Goal: Task Accomplishment & Management: Manage account settings

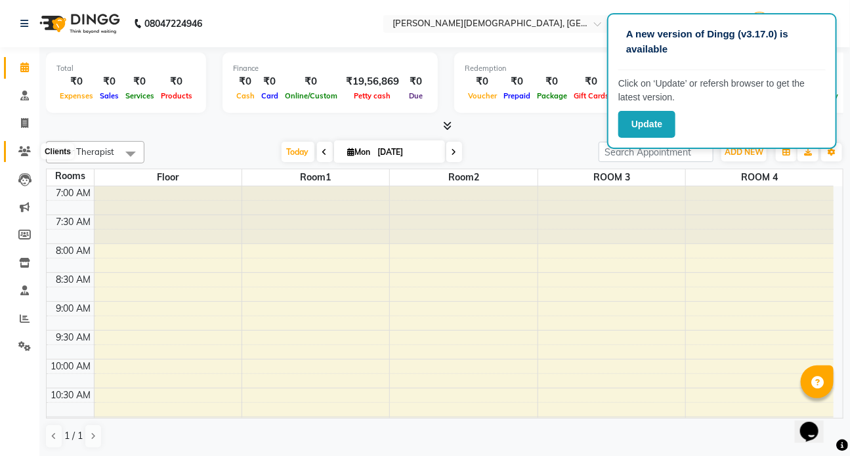
click at [22, 150] on icon at bounding box center [24, 151] width 12 height 10
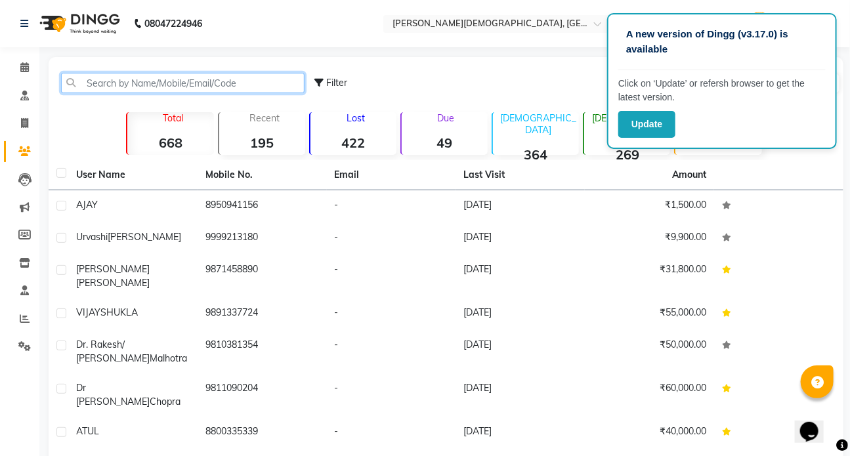
click at [96, 81] on input "text" at bounding box center [183, 83] width 244 height 20
click at [24, 68] on icon at bounding box center [24, 67] width 9 height 10
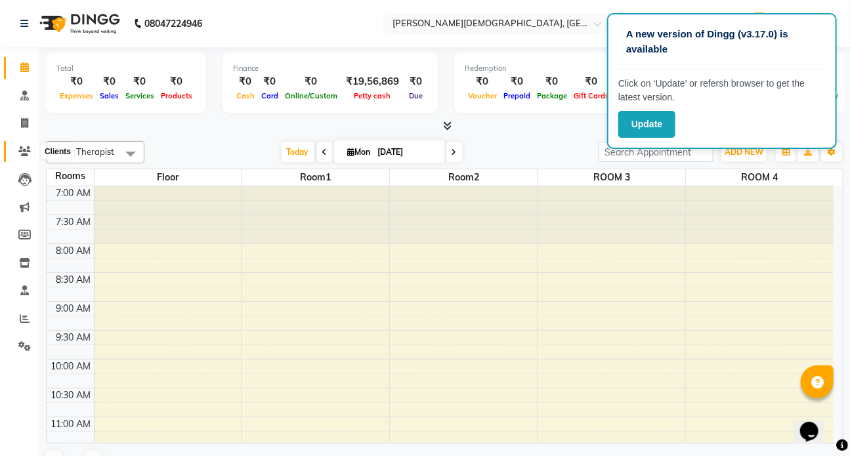
click at [28, 144] on span at bounding box center [24, 151] width 23 height 15
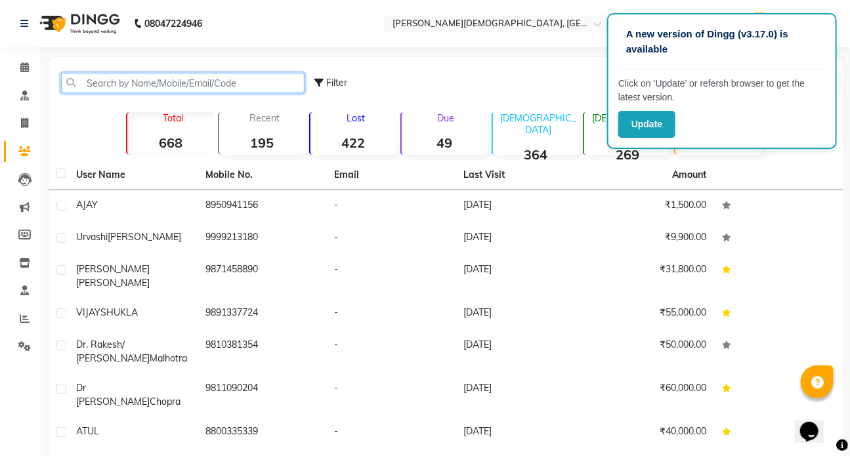
click at [104, 81] on input "text" at bounding box center [183, 83] width 244 height 20
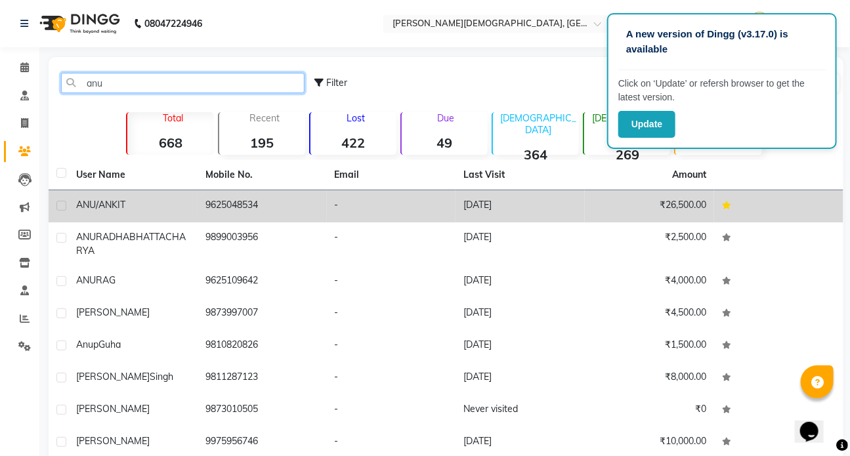
type input "anu"
click at [110, 205] on span "ANU/ANKIT" at bounding box center [100, 205] width 49 height 12
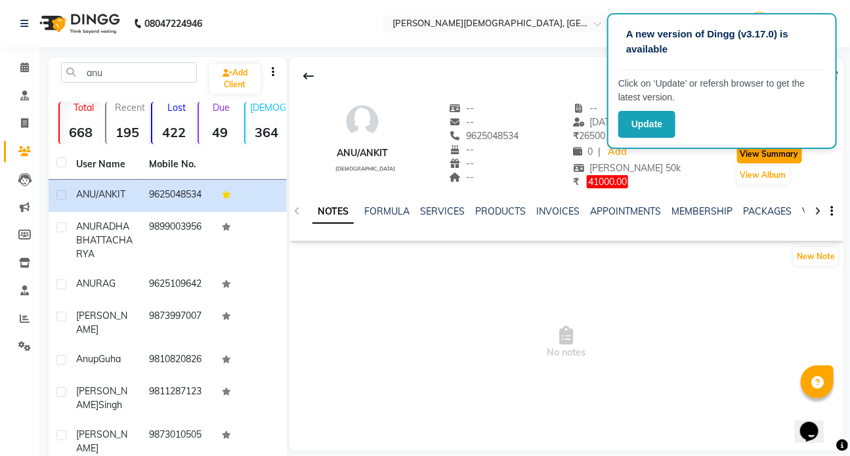
click at [761, 152] on button "View Summary" at bounding box center [769, 154] width 65 height 18
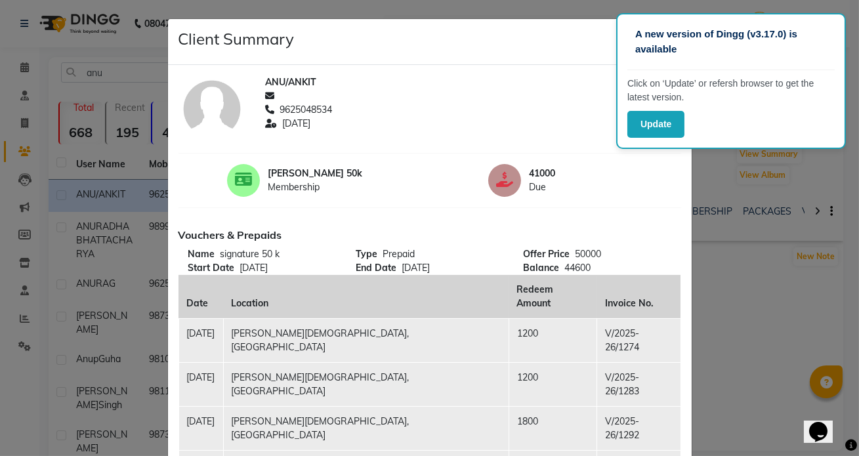
click at [552, 79] on div "ANU/ANKIT" at bounding box center [473, 82] width 416 height 14
click at [821, 31] on p "A new version of Dingg (v3.17.0) is available" at bounding box center [731, 42] width 192 height 30
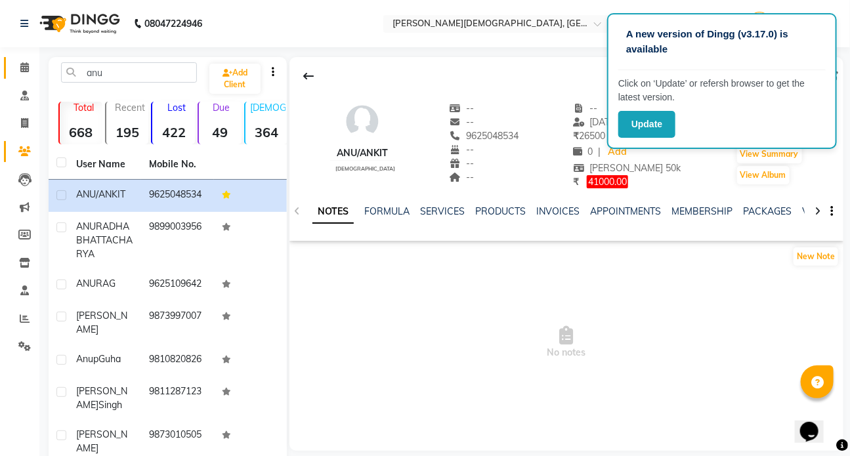
click at [26, 68] on icon at bounding box center [24, 67] width 9 height 10
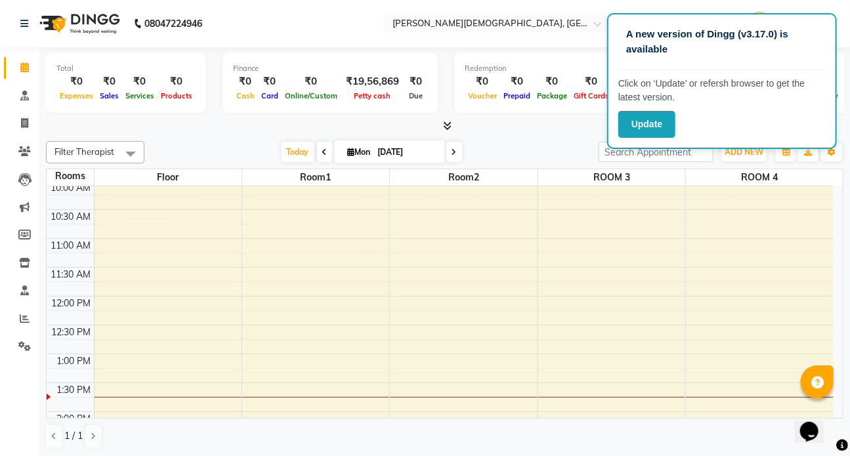
scroll to position [238, 0]
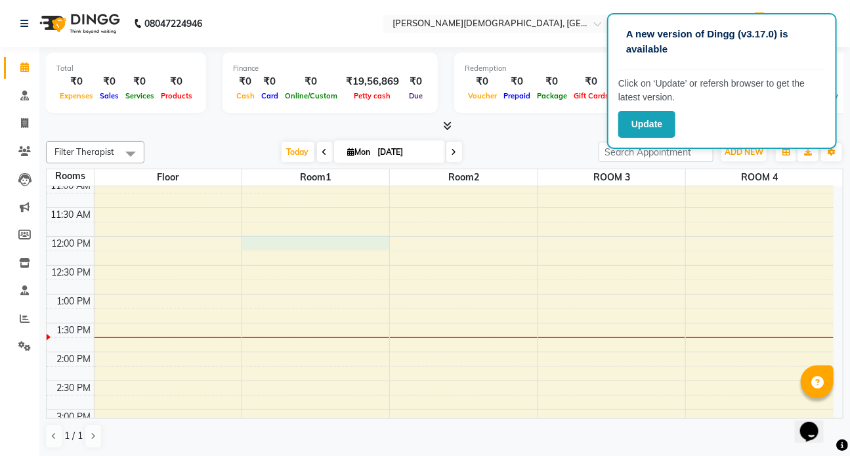
click at [354, 240] on div "7:00 AM 7:30 AM 8:00 AM 8:30 AM 9:00 AM 9:30 AM 10:00 AM 10:30 AM 11:00 AM 11:3…" at bounding box center [440, 352] width 787 height 808
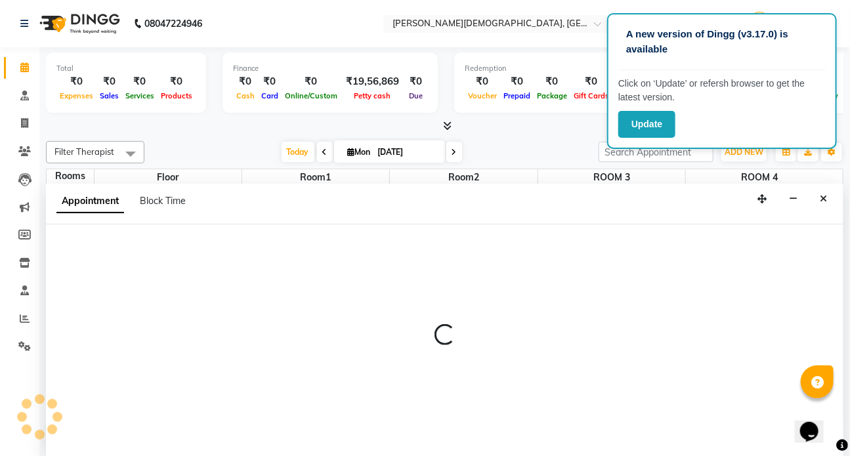
scroll to position [0, 0]
select select "tentative"
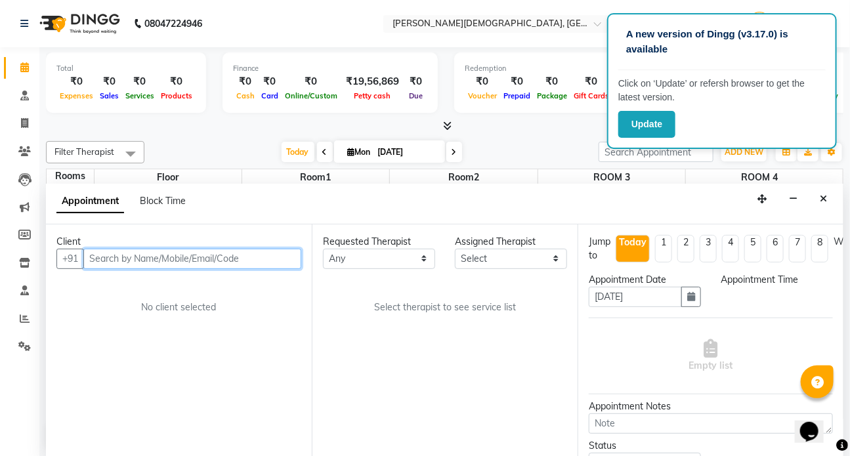
select select "720"
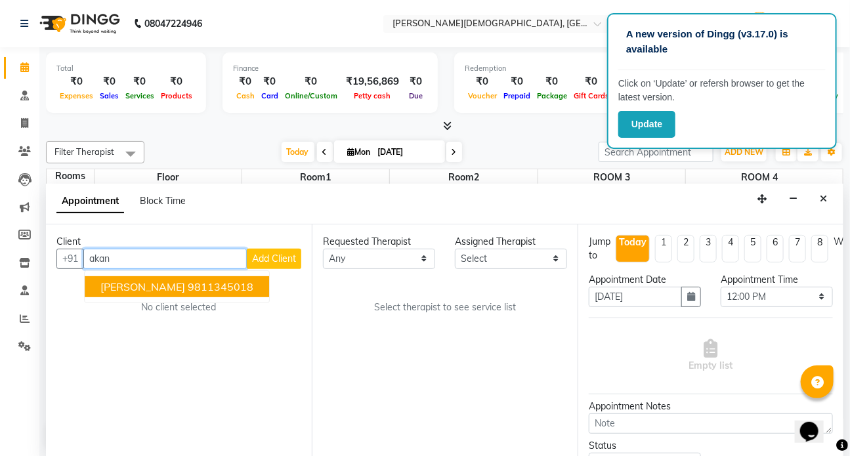
click at [237, 288] on ngb-highlight "9811345018" at bounding box center [221, 286] width 66 height 13
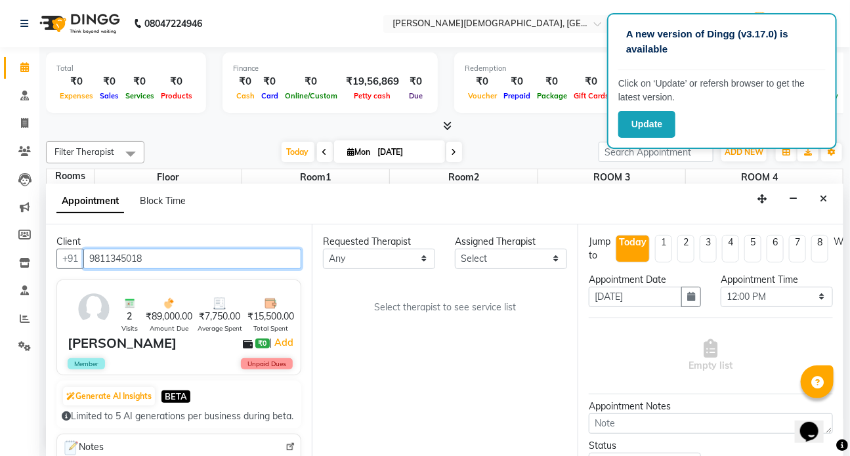
type input "9811345018"
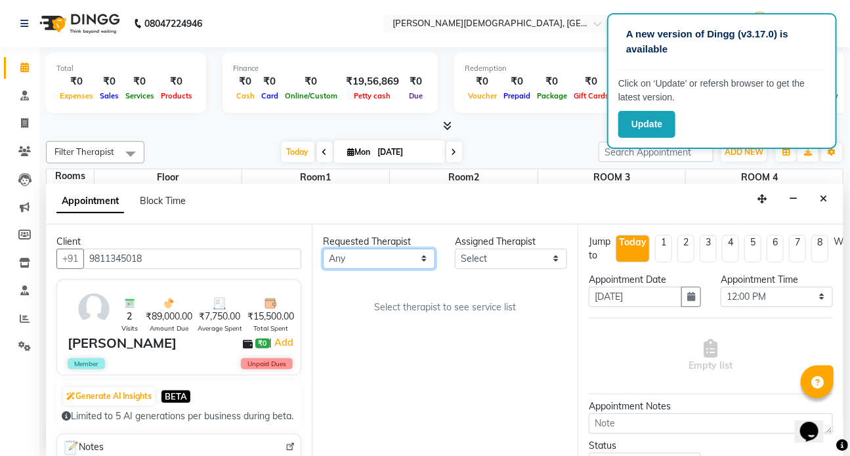
click at [424, 257] on select "Any ANJALI [PERSON_NAME] Dr [PERSON_NAME] Front Desk [PERSON_NAME] MILAN [PERSO…" at bounding box center [379, 259] width 112 height 20
select select "75598"
click at [323, 249] on select "Any ANJALI [PERSON_NAME] Dr [PERSON_NAME] Front Desk [PERSON_NAME] MILAN [PERSO…" at bounding box center [379, 259] width 112 height 20
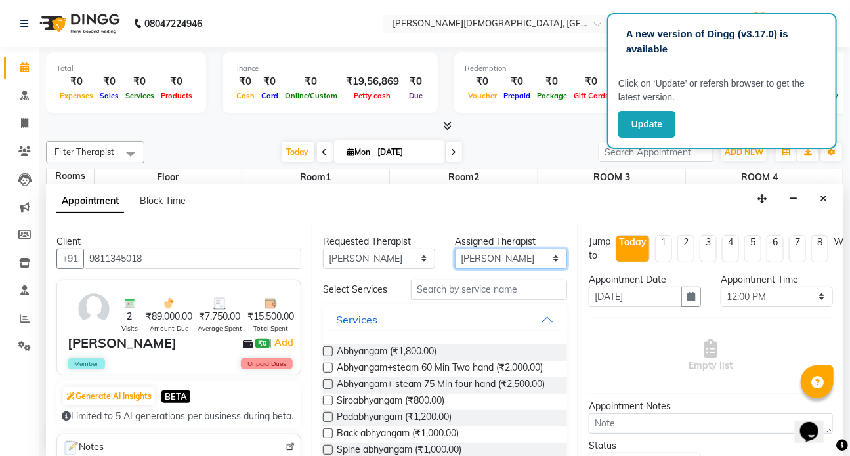
click at [553, 254] on select "Select ANJALI [PERSON_NAME] Dr [PERSON_NAME] Front Desk [PERSON_NAME] MILAN [PE…" at bounding box center [511, 259] width 112 height 20
select select "90183"
click at [455, 249] on select "Select ANJALI [PERSON_NAME] Dr [PERSON_NAME] Front Desk [PERSON_NAME] MILAN [PE…" at bounding box center [511, 259] width 112 height 20
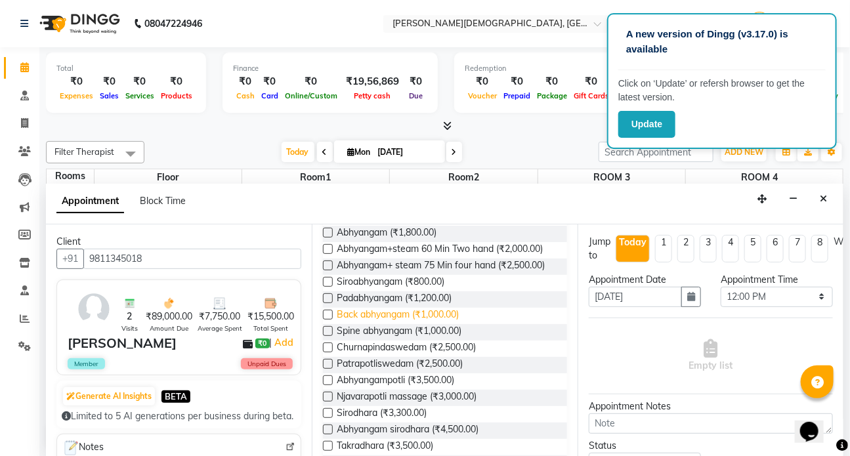
scroll to position [179, 0]
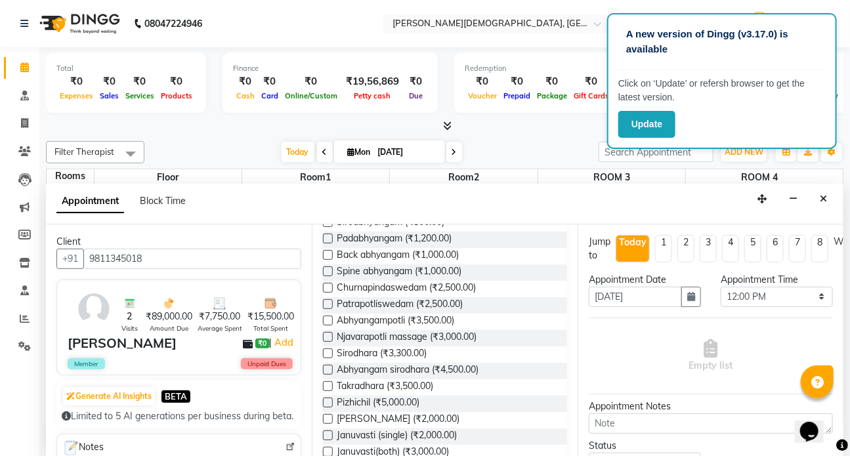
click at [329, 375] on label at bounding box center [328, 370] width 10 height 10
click at [329, 375] on input "checkbox" at bounding box center [327, 371] width 9 height 9
checkbox input "true"
select select "2667"
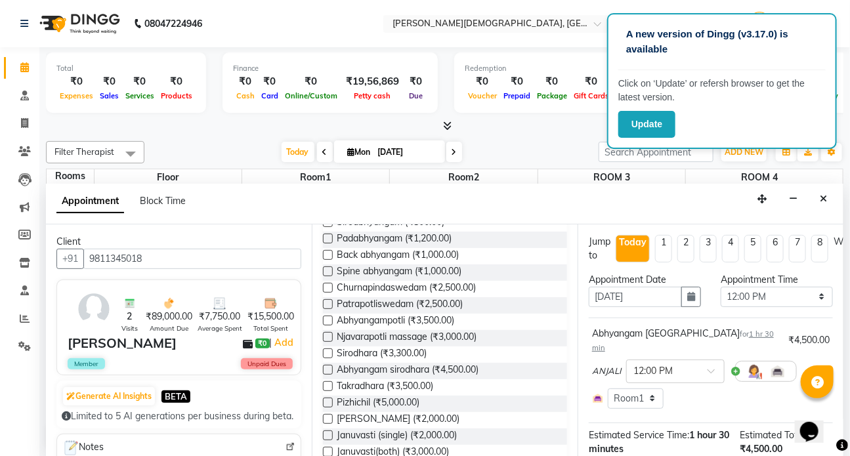
checkbox input "false"
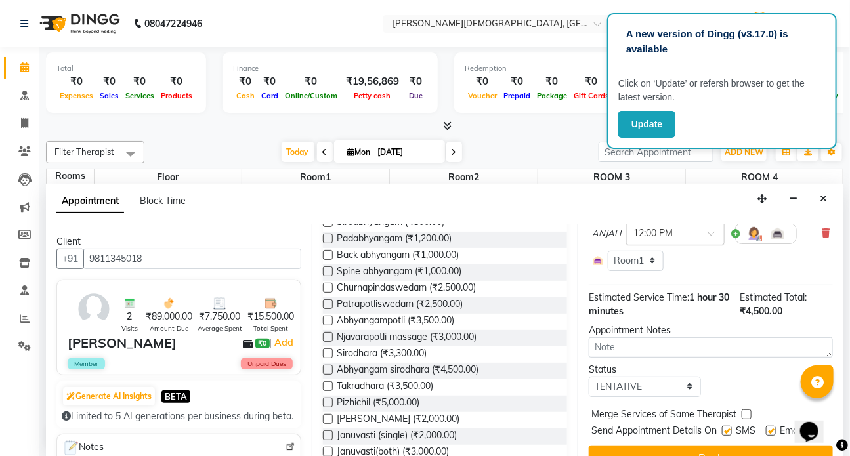
scroll to position [154, 0]
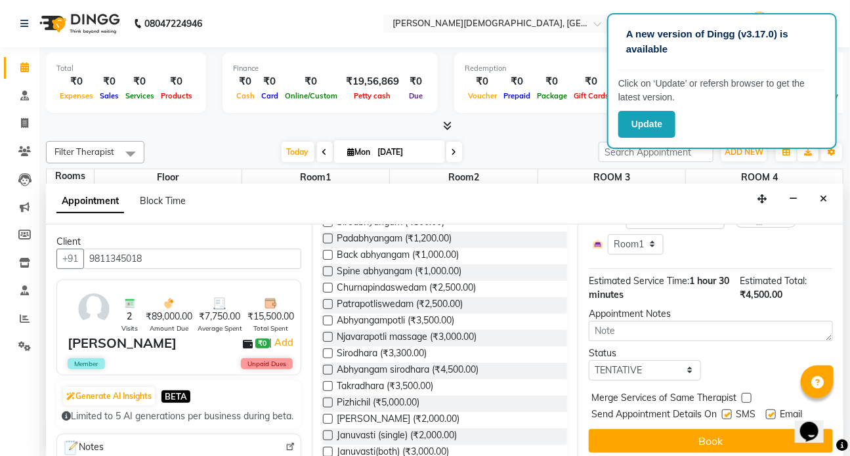
click at [728, 410] on label at bounding box center [727, 415] width 10 height 10
click at [728, 412] on input "checkbox" at bounding box center [726, 416] width 9 height 9
checkbox input "false"
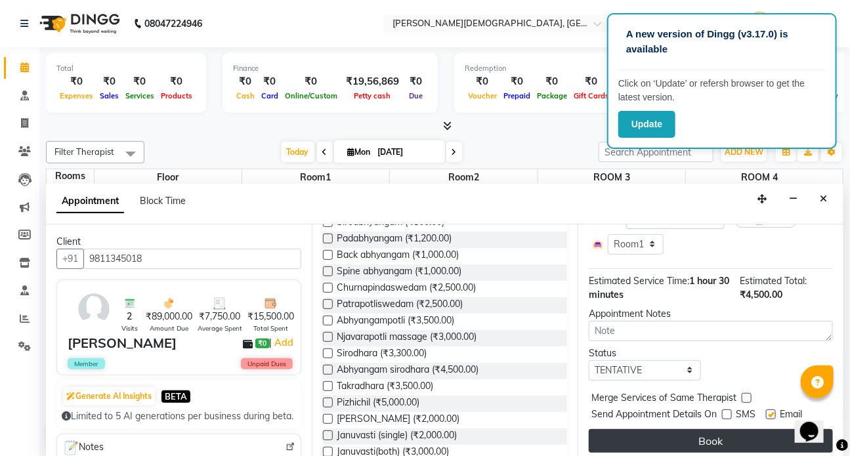
click at [686, 429] on button "Book" at bounding box center [711, 441] width 244 height 24
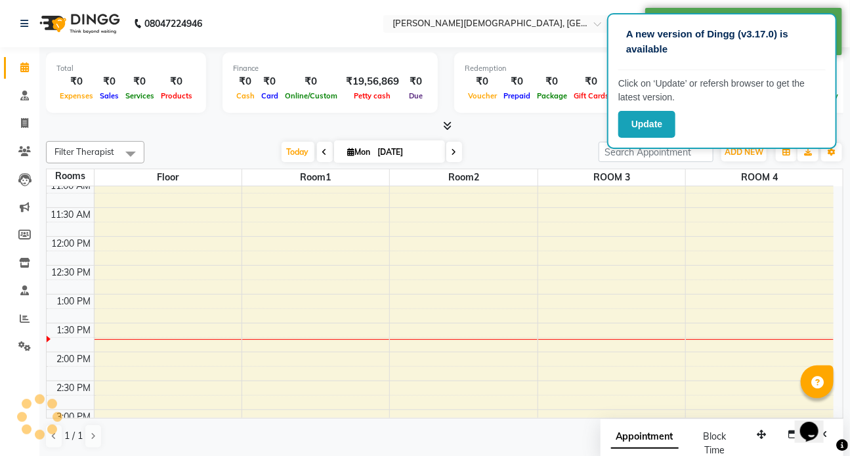
scroll to position [0, 0]
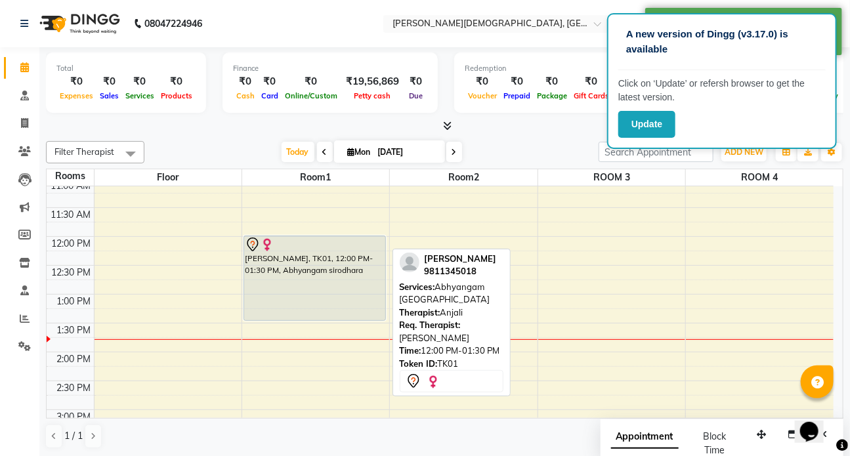
click at [301, 267] on div "[PERSON_NAME], TK01, 12:00 PM-01:30 PM, Abhyangam sirodhara" at bounding box center [314, 278] width 141 height 84
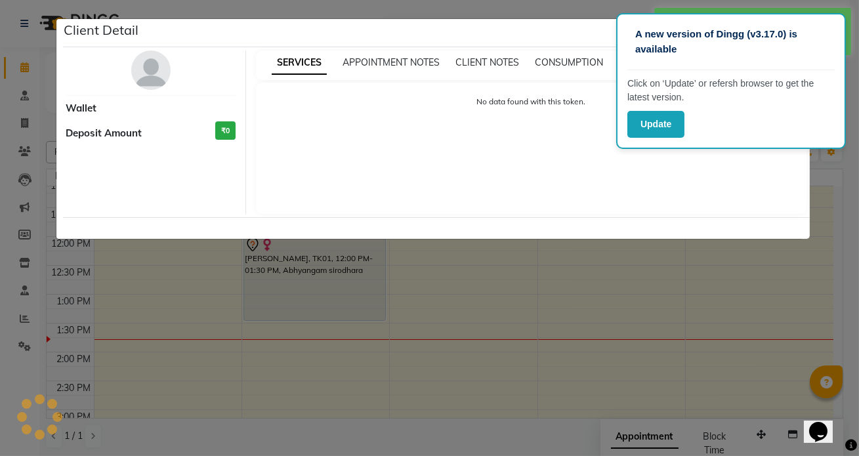
select select "7"
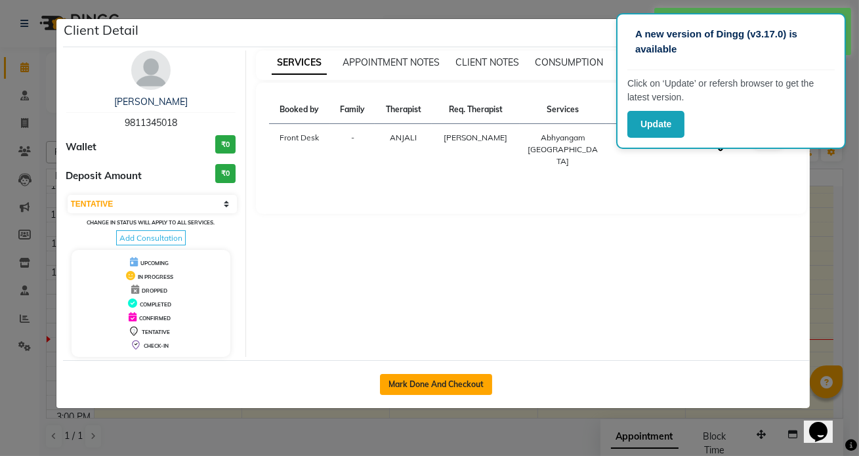
click at [446, 381] on button "Mark Done And Checkout" at bounding box center [436, 384] width 112 height 21
select select "service"
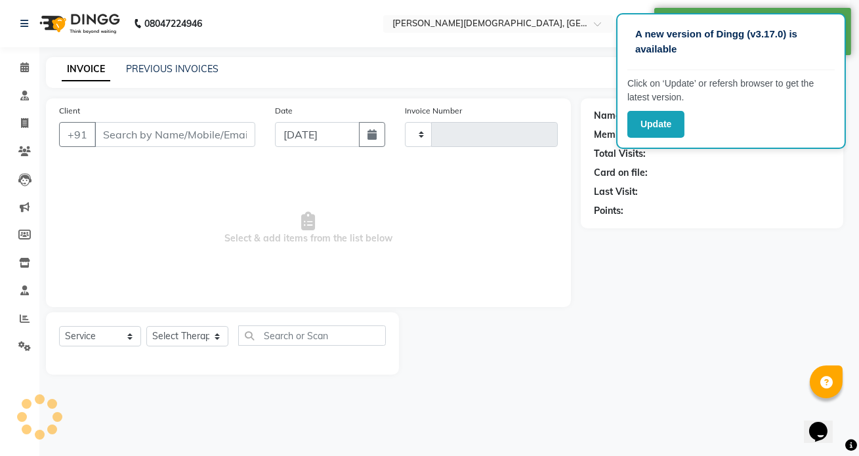
type input "1310"
select select "5585"
type input "9811345018"
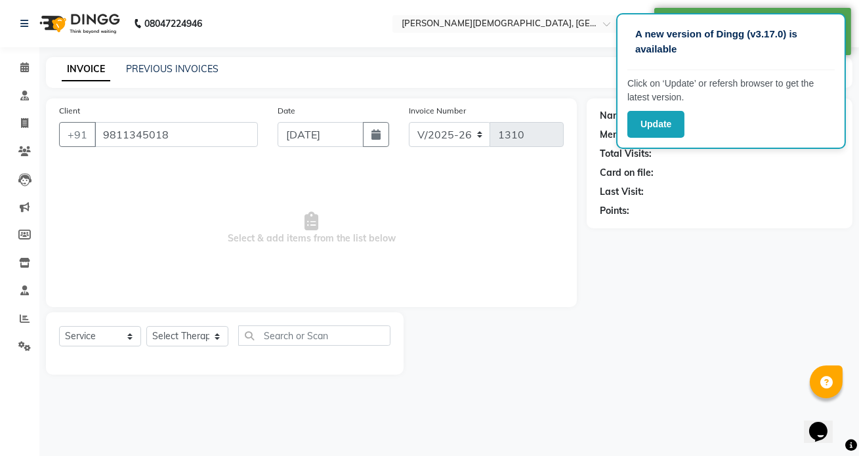
select select "90183"
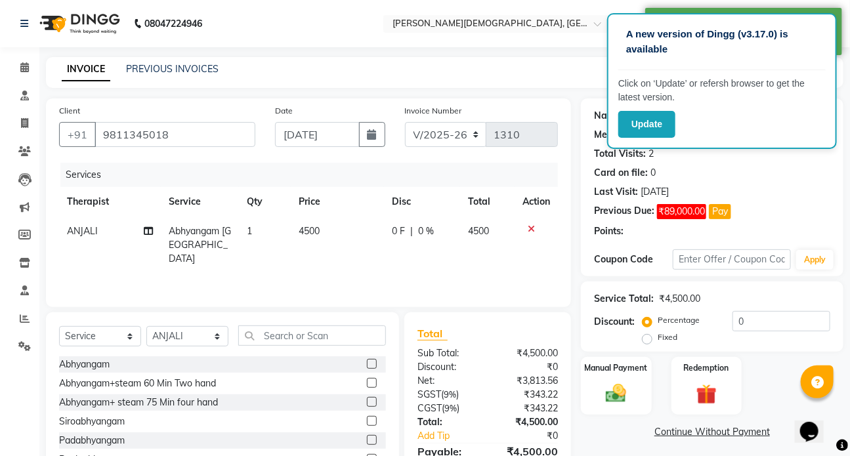
select select "1: Object"
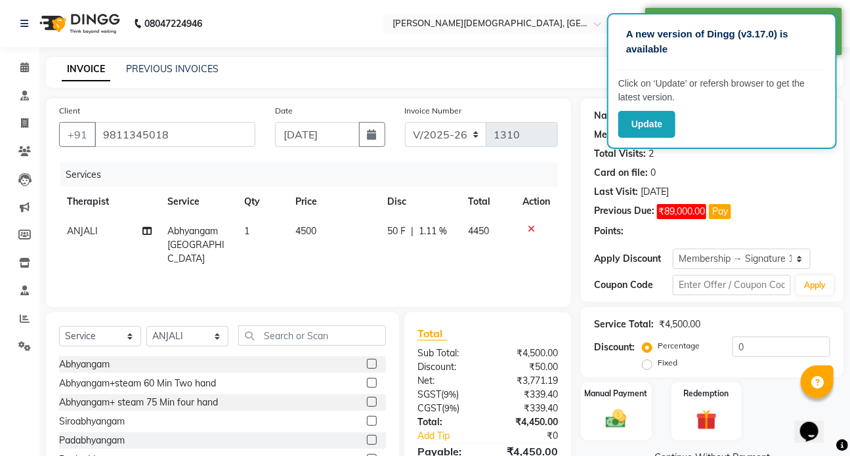
radio input "false"
radio input "true"
type input "50"
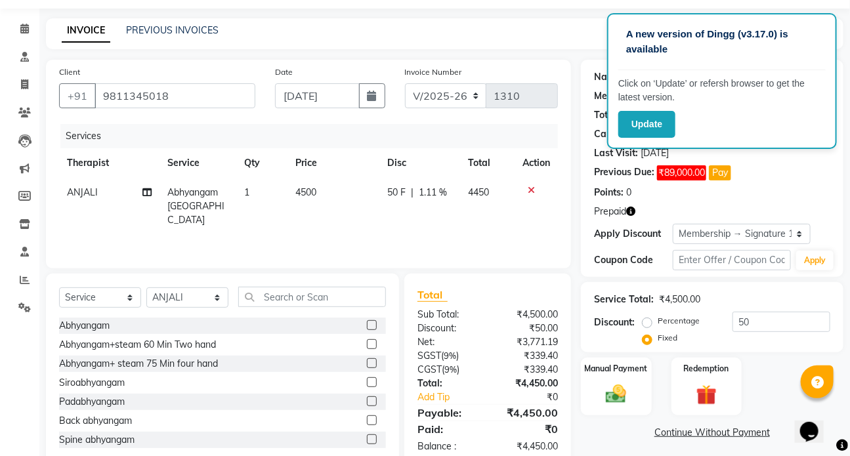
scroll to position [59, 0]
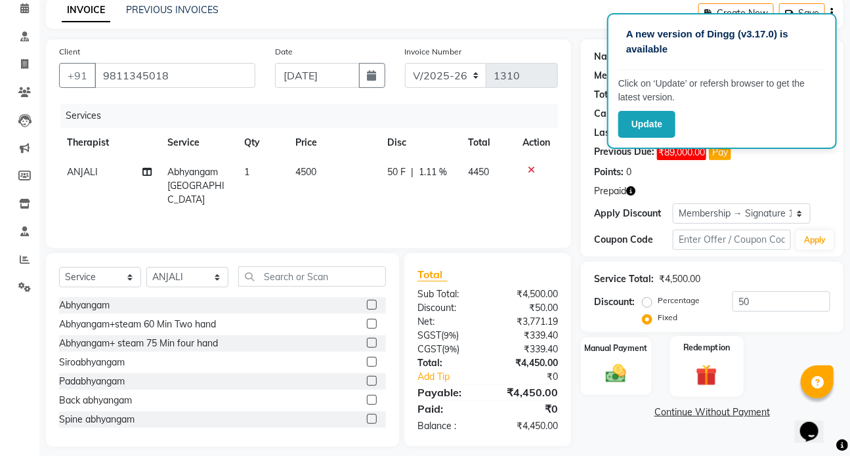
click at [701, 372] on img at bounding box center [706, 375] width 35 height 26
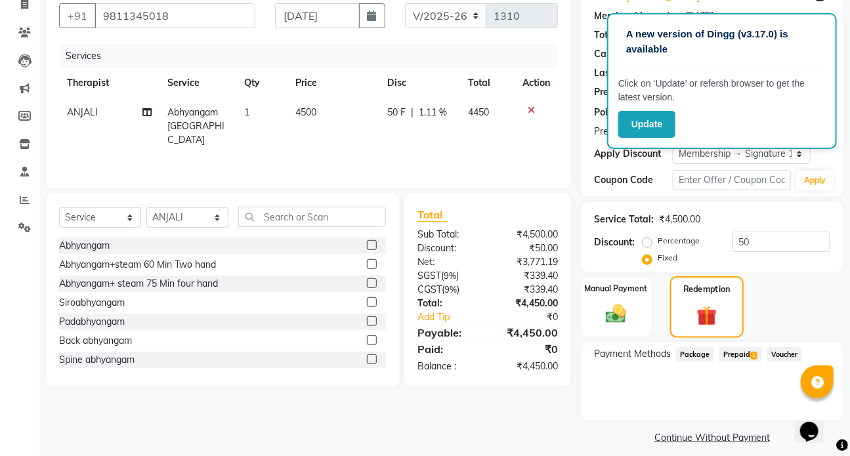
scroll to position [129, 0]
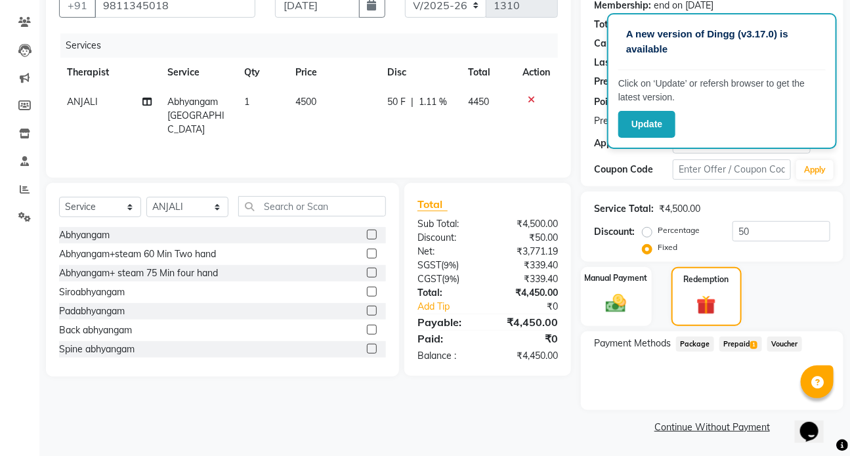
click at [658, 231] on label "Percentage" at bounding box center [679, 231] width 42 height 12
click at [647, 231] on input "Percentage" at bounding box center [649, 230] width 9 height 9
radio input "true"
click at [731, 346] on span "Prepaid 1" at bounding box center [740, 344] width 43 height 15
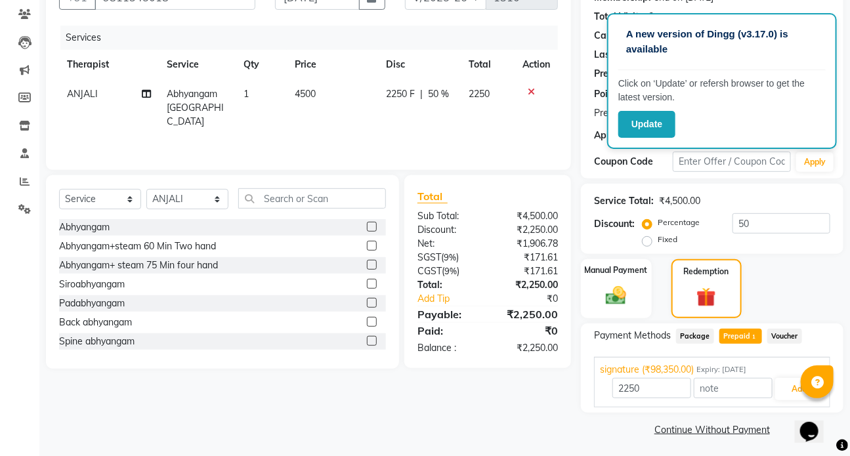
scroll to position [139, 0]
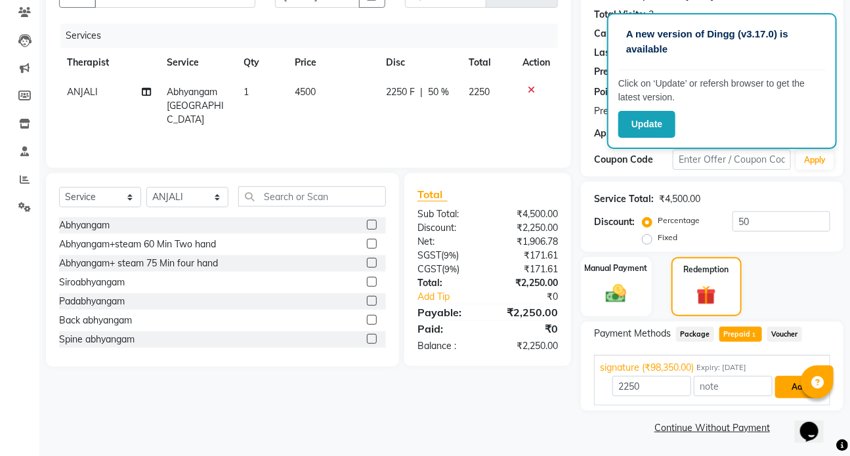
click at [782, 387] on button "Add" at bounding box center [799, 387] width 48 height 22
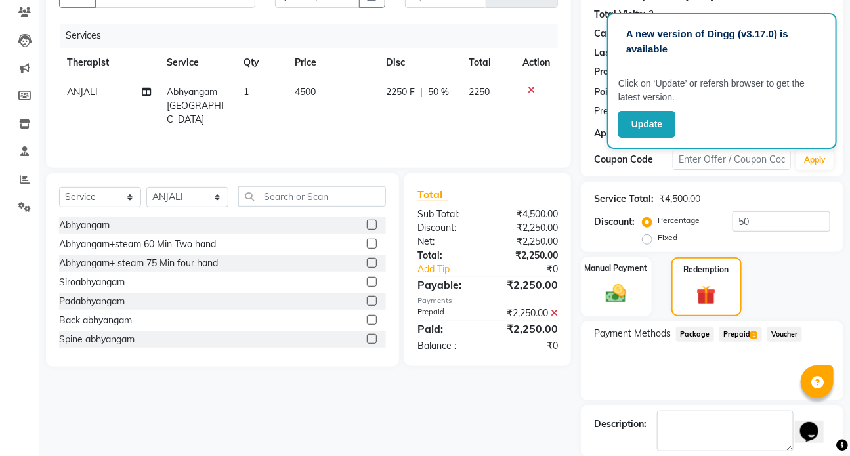
scroll to position [203, 0]
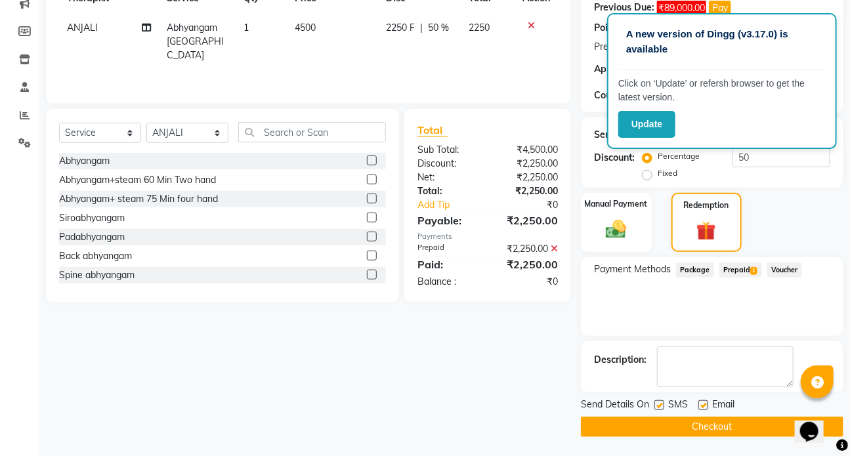
click at [660, 404] on label at bounding box center [659, 405] width 10 height 10
click at [660, 404] on input "checkbox" at bounding box center [658, 406] width 9 height 9
checkbox input "false"
click at [708, 423] on button "Checkout" at bounding box center [712, 427] width 263 height 20
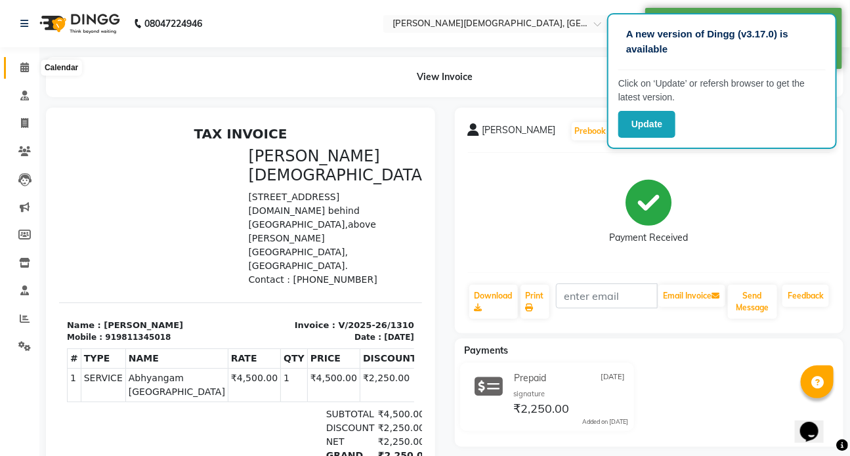
click at [24, 65] on icon at bounding box center [24, 67] width 9 height 10
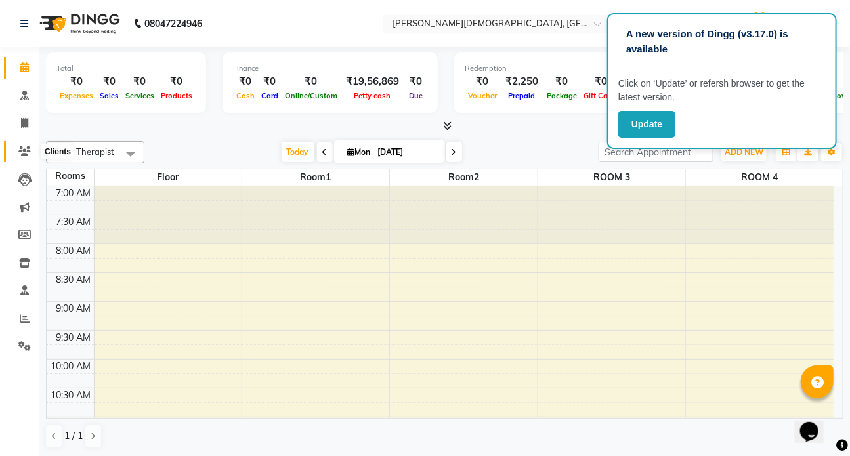
click at [24, 150] on icon at bounding box center [24, 151] width 12 height 10
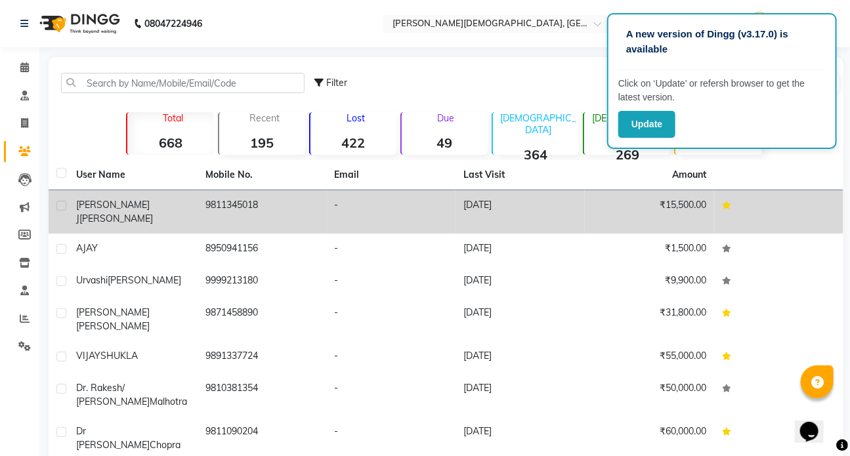
click at [282, 203] on td "9811345018" at bounding box center [262, 211] width 129 height 43
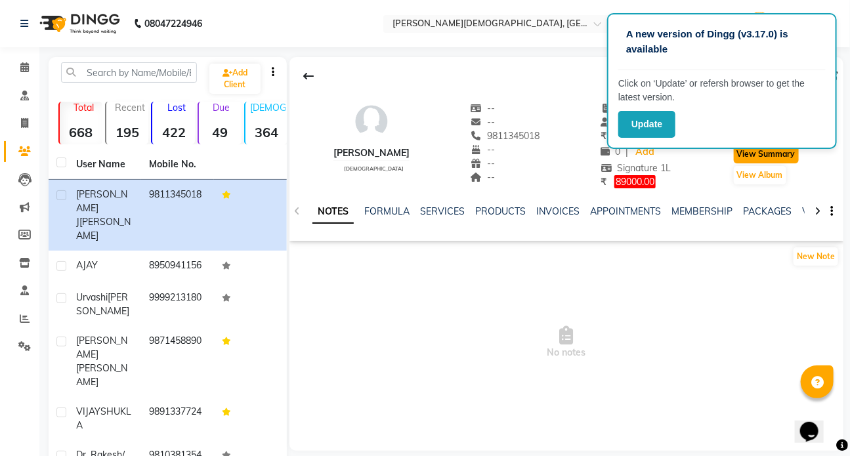
click at [752, 157] on button "View Summary" at bounding box center [766, 154] width 65 height 18
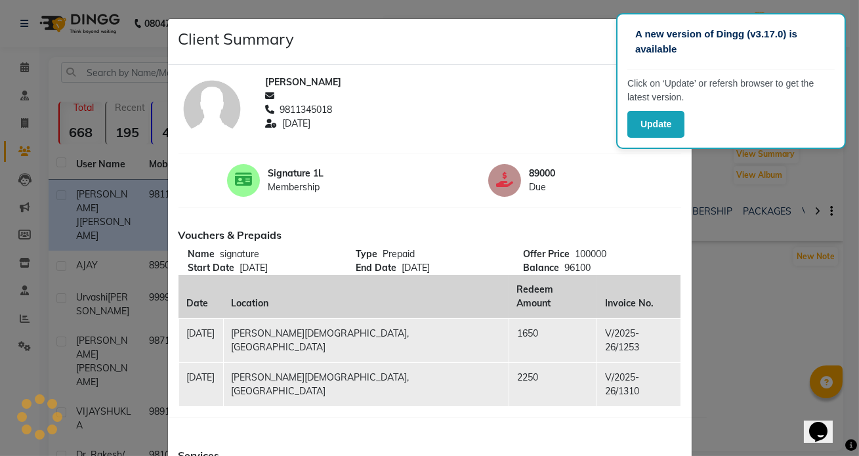
click at [530, 48] on div "Client Summary Print" at bounding box center [430, 42] width 524 height 46
click at [588, 49] on div "Client Summary Print" at bounding box center [430, 42] width 524 height 46
click at [643, 192] on div "89000 Due" at bounding box center [560, 180] width 174 height 33
click at [567, 82] on div "[PERSON_NAME]" at bounding box center [473, 82] width 416 height 14
click at [551, 47] on div "Client Summary Print" at bounding box center [430, 42] width 524 height 46
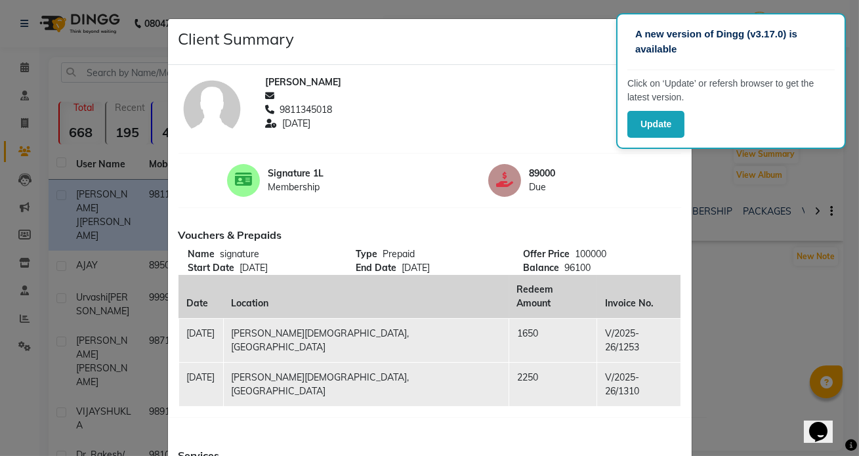
click at [563, 41] on div "Client Summary Print" at bounding box center [430, 42] width 524 height 46
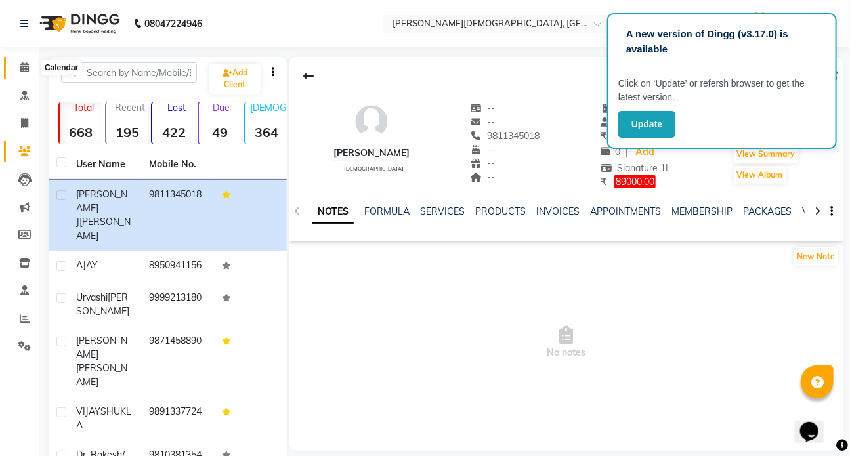
click at [21, 68] on icon at bounding box center [24, 67] width 9 height 10
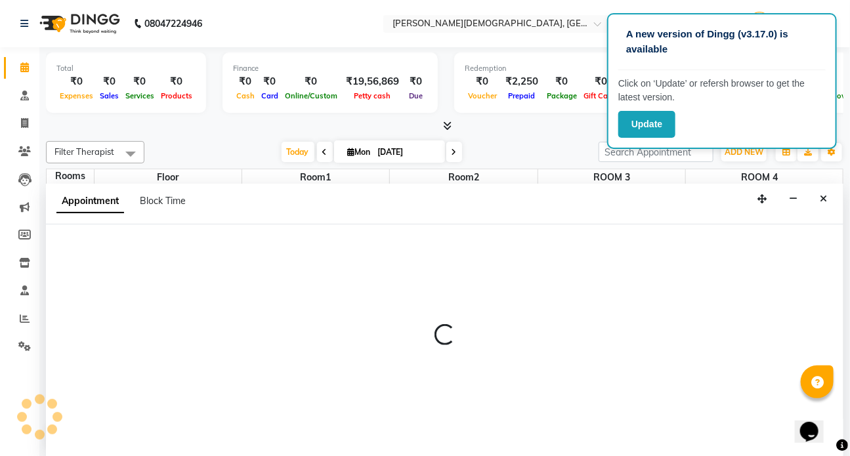
select select "tentative"
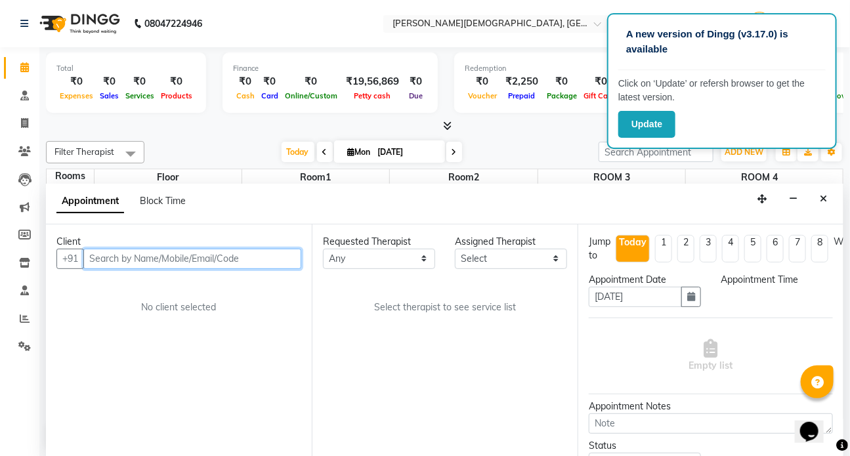
select select "585"
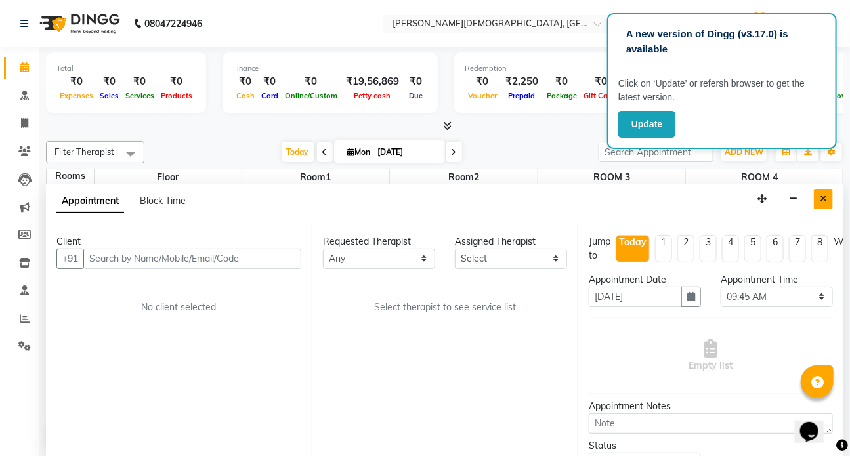
click at [826, 190] on button "Close" at bounding box center [823, 199] width 19 height 20
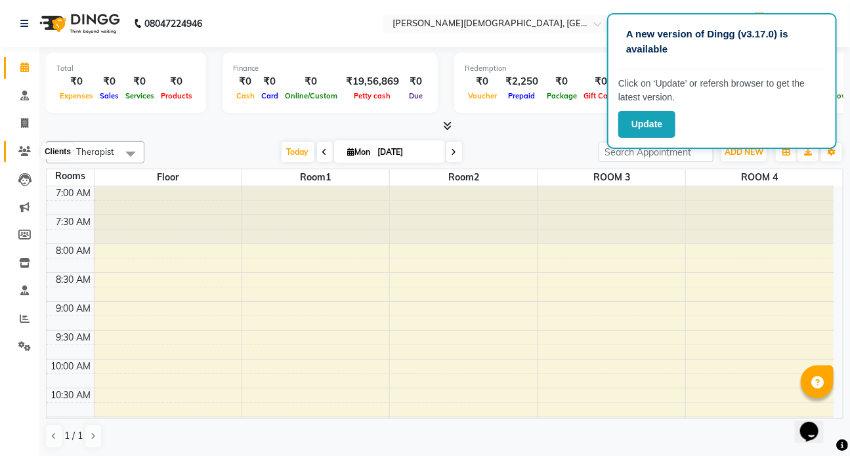
click at [21, 148] on icon at bounding box center [24, 151] width 12 height 10
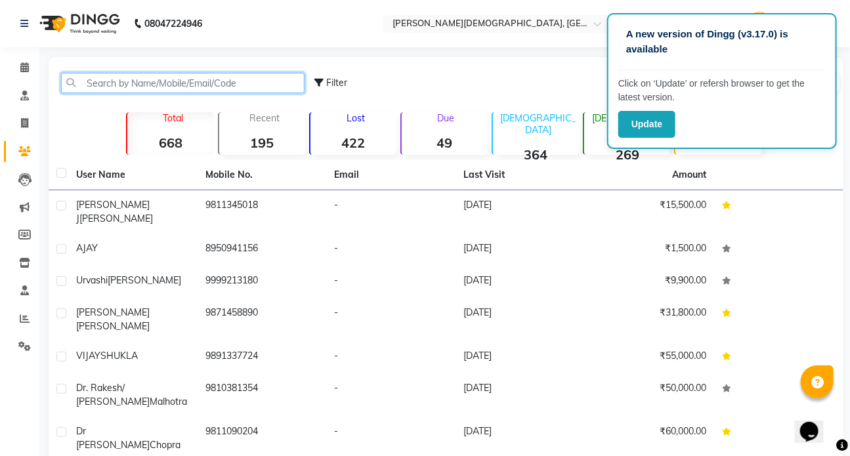
click at [106, 86] on input "text" at bounding box center [183, 83] width 244 height 20
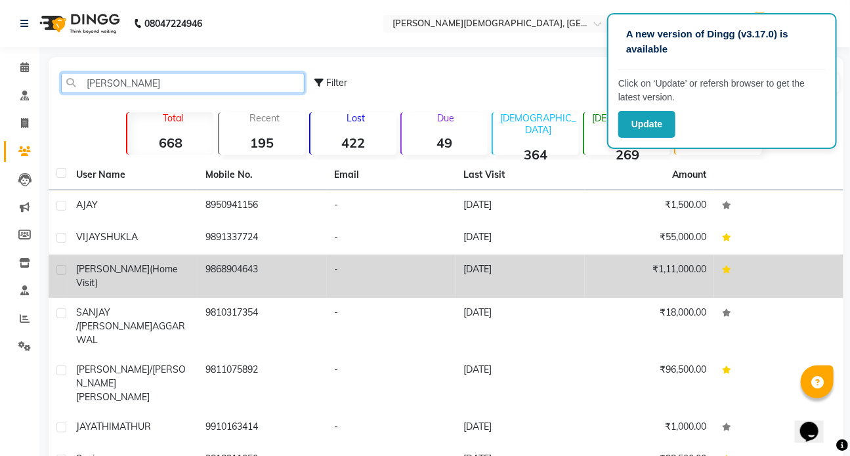
type input "[PERSON_NAME]"
click at [123, 267] on span "[PERSON_NAME](Home visit)" at bounding box center [127, 276] width 102 height 26
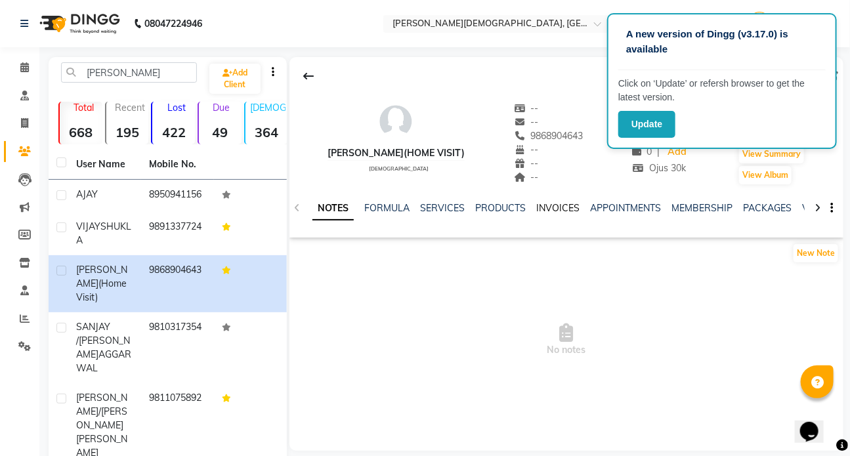
click at [555, 209] on link "INVOICES" at bounding box center [557, 208] width 43 height 12
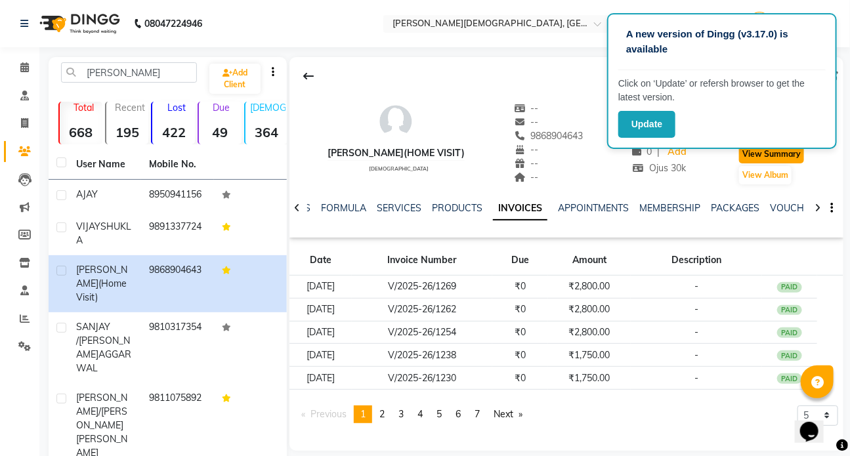
click at [769, 152] on button "View Summary" at bounding box center [771, 154] width 65 height 18
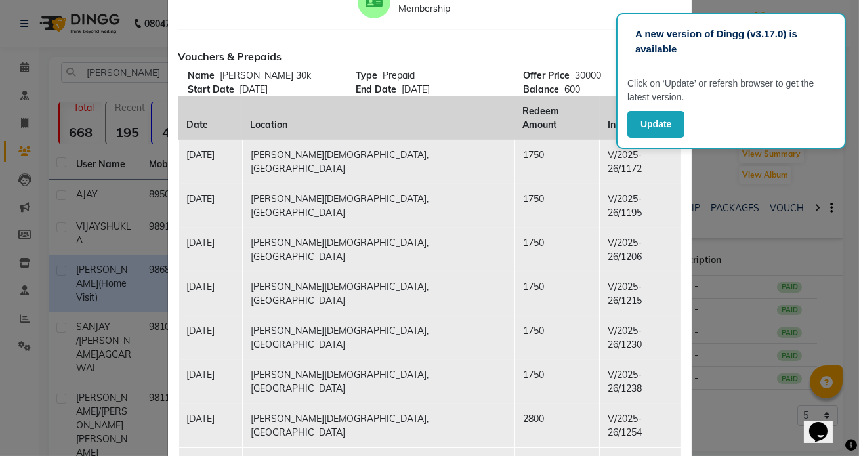
scroll to position [119, 0]
